Goal: Find specific page/section: Find specific page/section

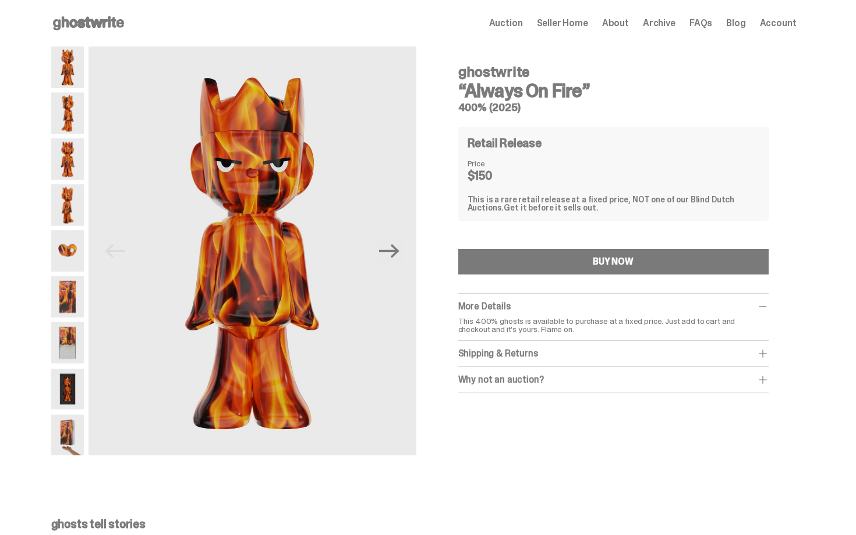
drag, startPoint x: 462, startPoint y: 70, endPoint x: 573, endPoint y: 114, distance: 119.4
click at [573, 114] on div "ghostwrite “Always On Fire” 400% (2025) Retail Release Price $150 This is a rar…" at bounding box center [613, 225] width 310 height 338
copy div "ghostwrite “Always On Fire” 400% (2025)"
click at [763, 101] on div "ghostwrite “Always On Fire” 400% (2025)" at bounding box center [613, 84] width 310 height 57
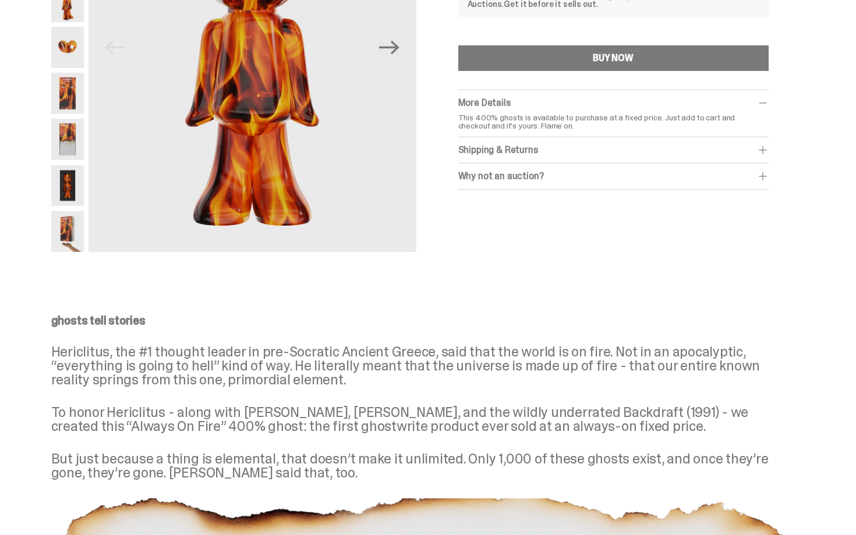
scroll to position [210, 0]
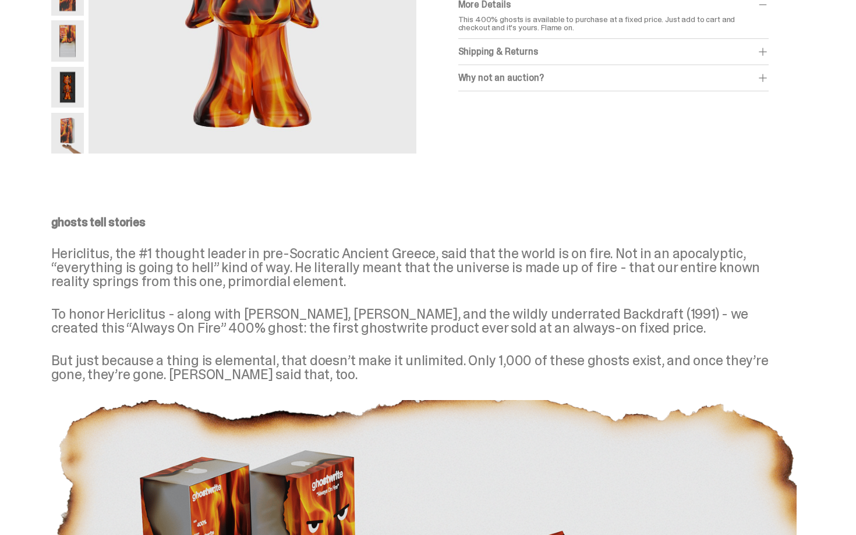
scroll to position [303, 0]
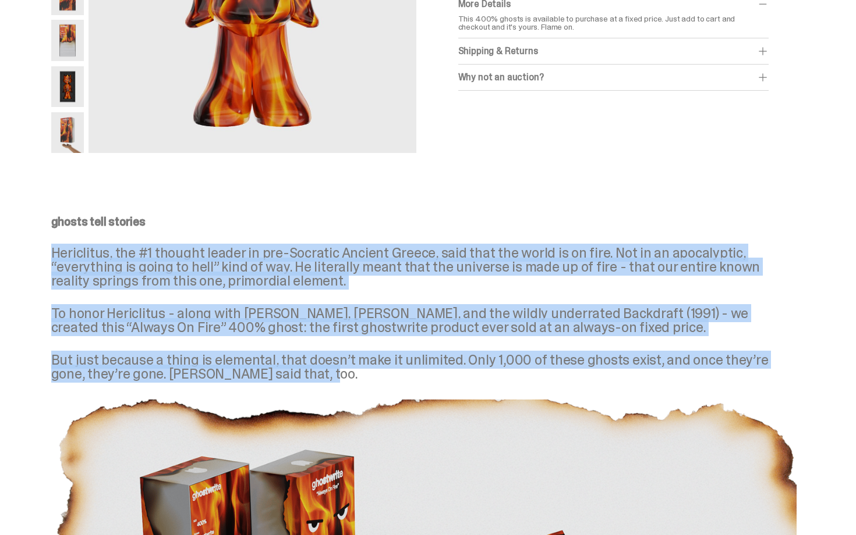
drag, startPoint x: 56, startPoint y: 250, endPoint x: 370, endPoint y: 377, distance: 338.4
click at [370, 377] on div "ghosts tell stories Hericlitus, the #1 thought leader in pre-Socratic Ancient G…" at bounding box center [423, 298] width 745 height 165
copy div "Hericlitus, the #1 thought leader in pre-Socratic Ancient Greece, said that the…"
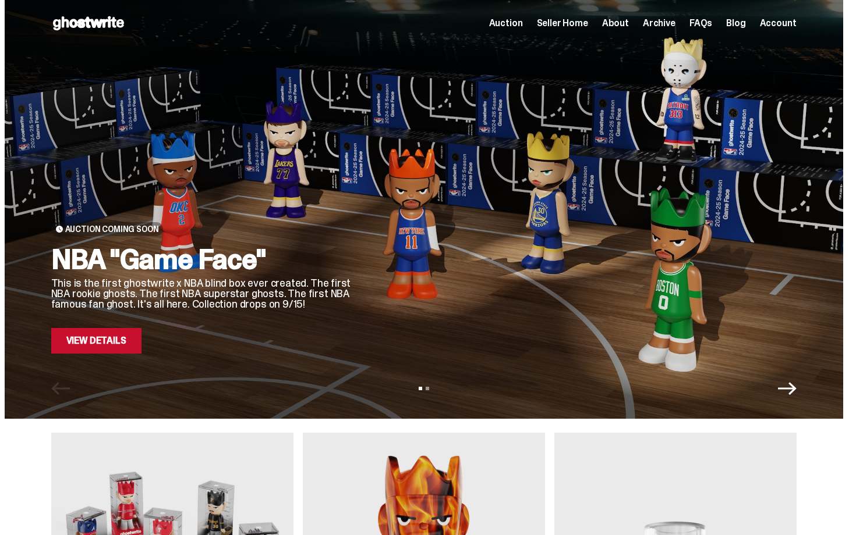
click at [569, 33] on div "Open main menu Home Auction Seller Home About Archive FAQs Blog Account" at bounding box center [423, 23] width 745 height 47
click at [569, 24] on span "Seller Home" at bounding box center [562, 23] width 51 height 9
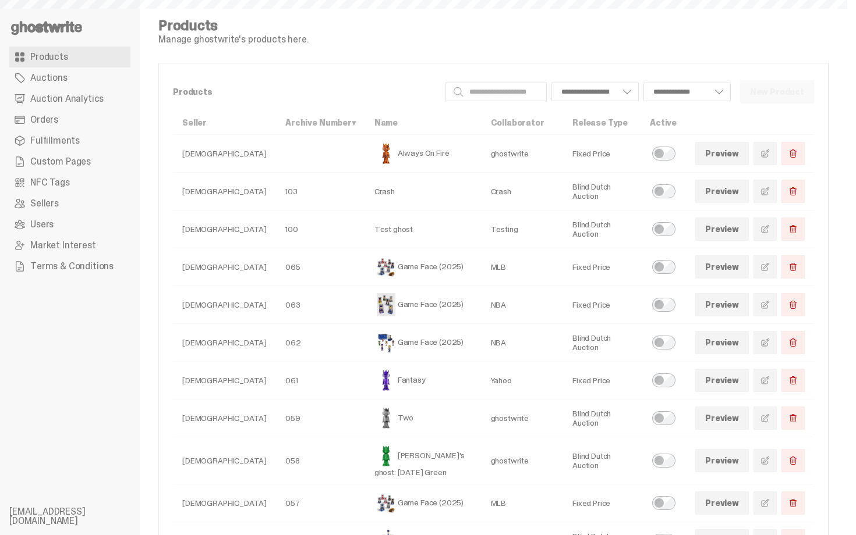
select select
